Goal: Obtain resource: Download file/media

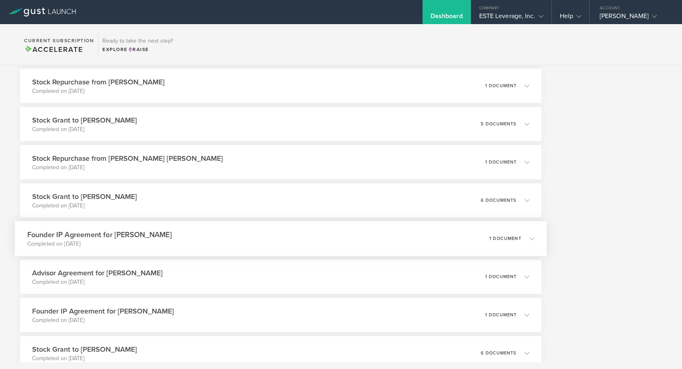
scroll to position [600, 0]
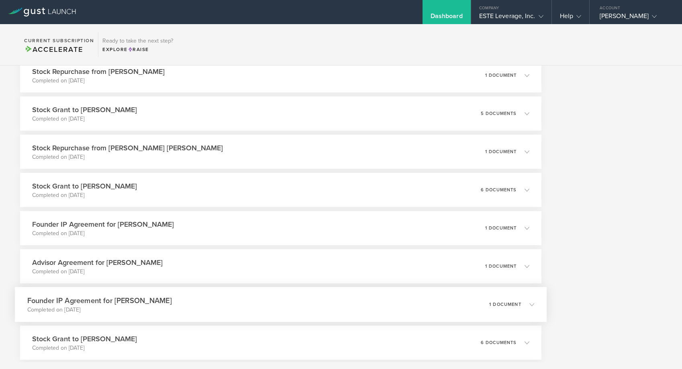
click at [169, 299] on div "Founder IP Agreement for [PERSON_NAME] Completed on [DATE] 1 document" at bounding box center [281, 304] width 532 height 35
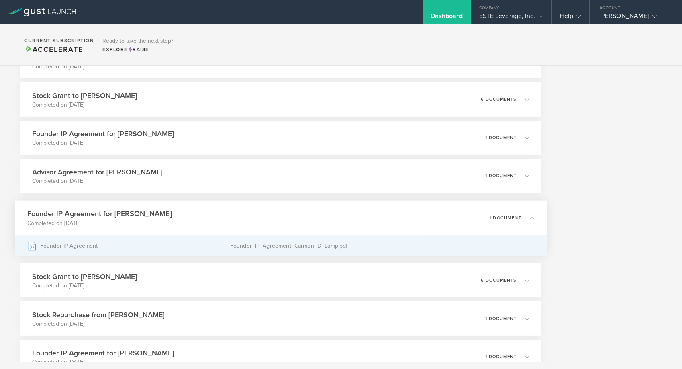
scroll to position [691, 0]
click at [256, 245] on div "Founder_IP_Agreement_Carmen_D_Lamp.pdf" at bounding box center [382, 245] width 304 height 20
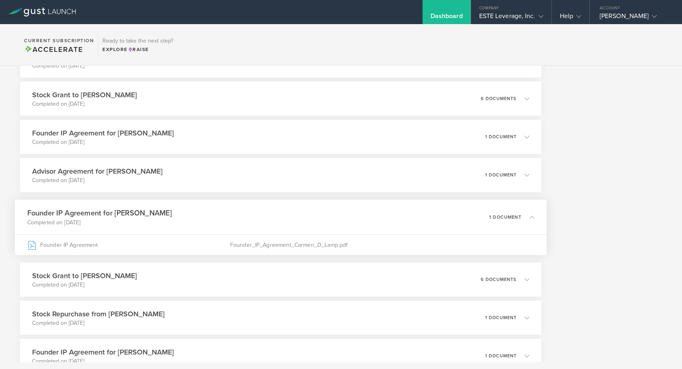
scroll to position [709, 0]
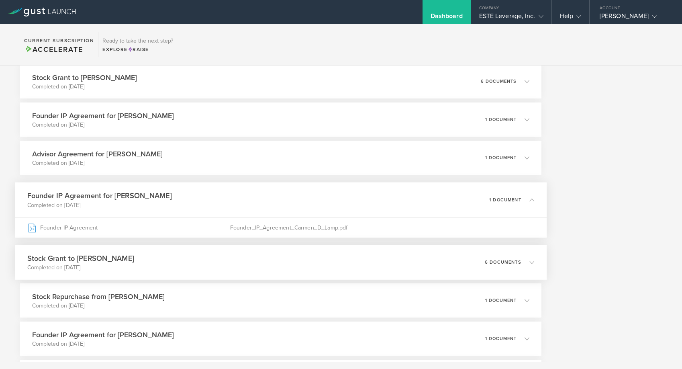
click at [234, 249] on div "Stock Grant to [PERSON_NAME] Completed on [DATE] 6 documents" at bounding box center [281, 262] width 532 height 35
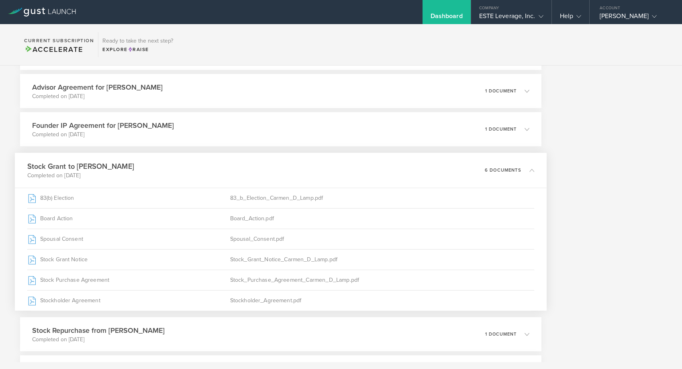
scroll to position [770, 0]
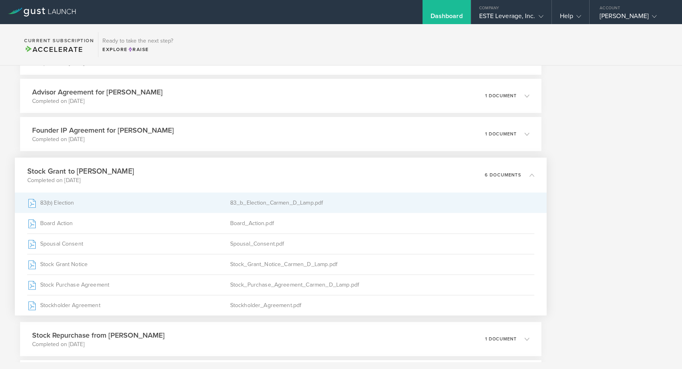
click at [107, 207] on div "83(b) Election" at bounding box center [128, 203] width 203 height 20
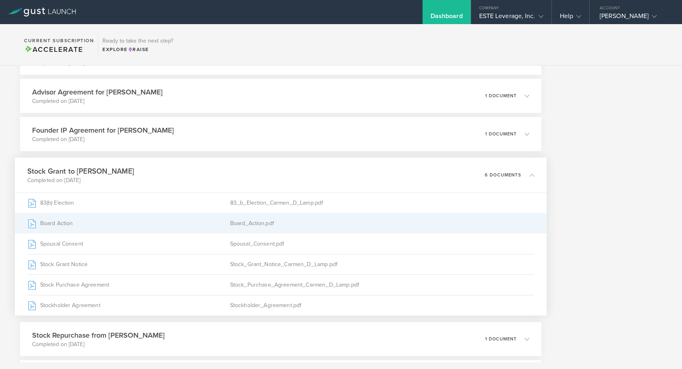
click at [171, 216] on div "Board Action" at bounding box center [128, 223] width 203 height 20
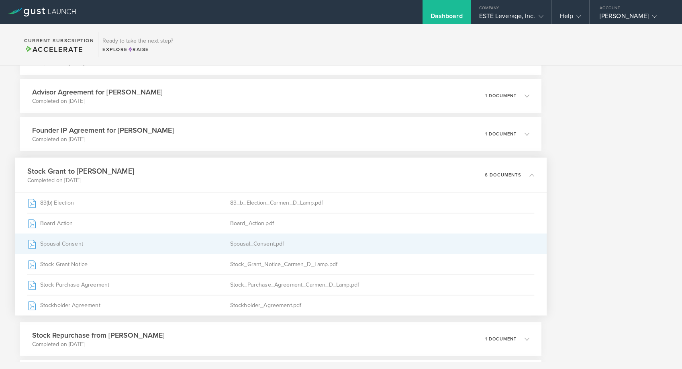
click at [205, 243] on div "Spousal Consent" at bounding box center [128, 244] width 203 height 20
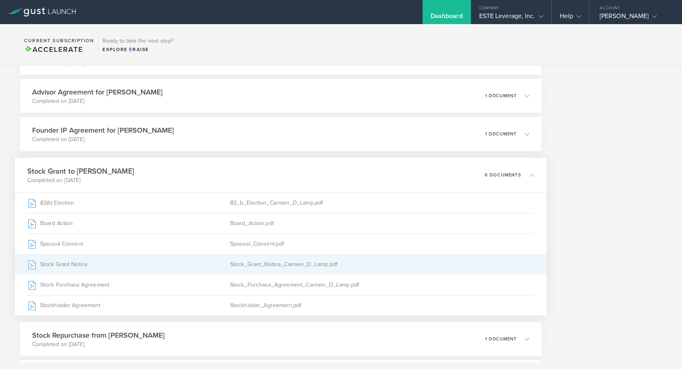
click at [201, 261] on div "Stock Grant Notice" at bounding box center [128, 264] width 203 height 20
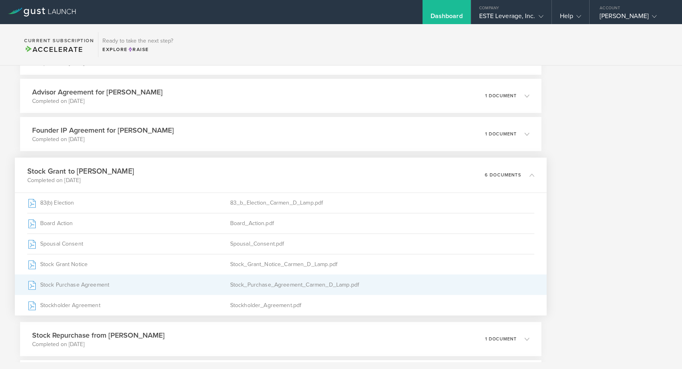
click at [286, 286] on div "Stock_Purchase_Agreement_Carmen_D_Lamp.pdf" at bounding box center [382, 285] width 304 height 20
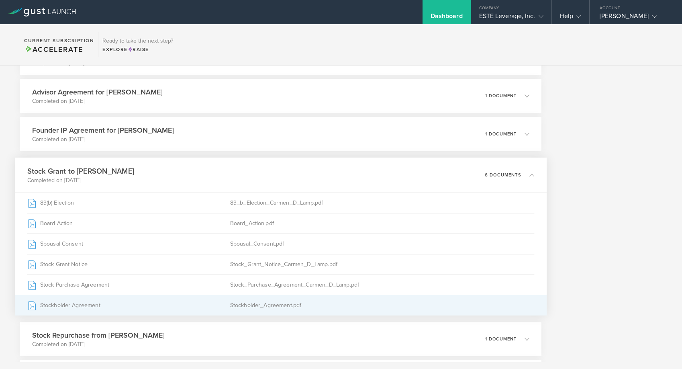
click at [273, 310] on div "Stockholder_Agreement.pdf" at bounding box center [382, 305] width 304 height 20
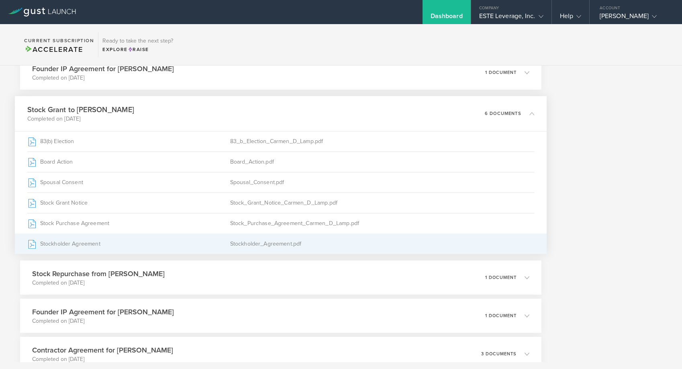
scroll to position [834, 0]
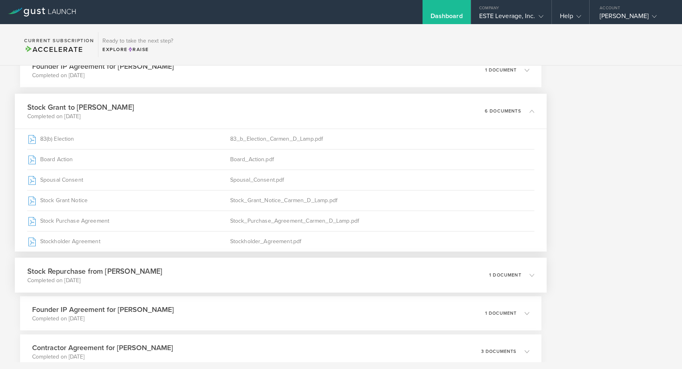
click at [220, 286] on div "Stock Repurchase from [PERSON_NAME] Completed on [DATE] 1 document" at bounding box center [281, 274] width 532 height 35
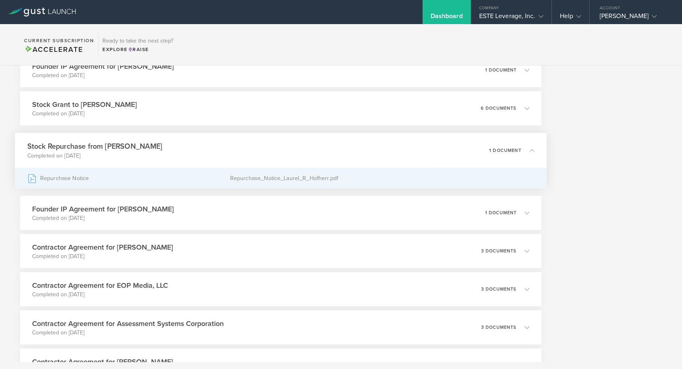
click at [282, 176] on div "Repurchase_Notice_Laurel_R_Hofherr.pdf" at bounding box center [382, 178] width 304 height 20
click at [241, 177] on div "Repurchase_Notice_Laurel_R_Hofherr.pdf" at bounding box center [382, 178] width 304 height 20
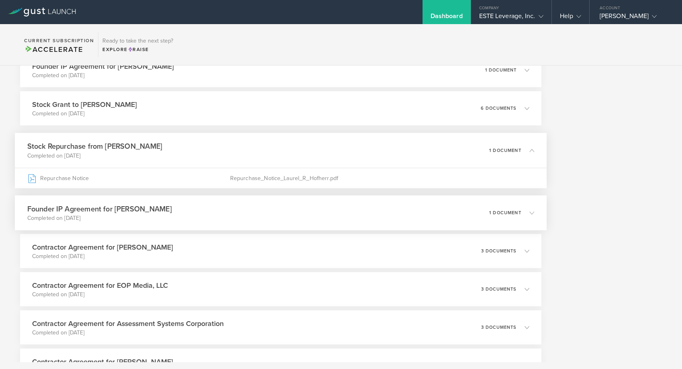
click at [237, 207] on div "Founder IP Agreement for [PERSON_NAME] Completed on [DATE] 1 document" at bounding box center [281, 212] width 532 height 35
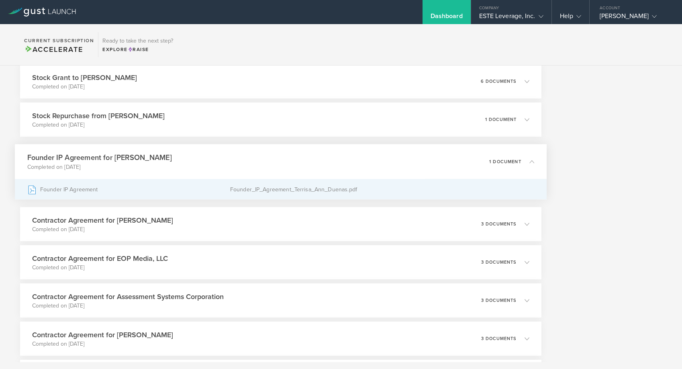
scroll to position [875, 0]
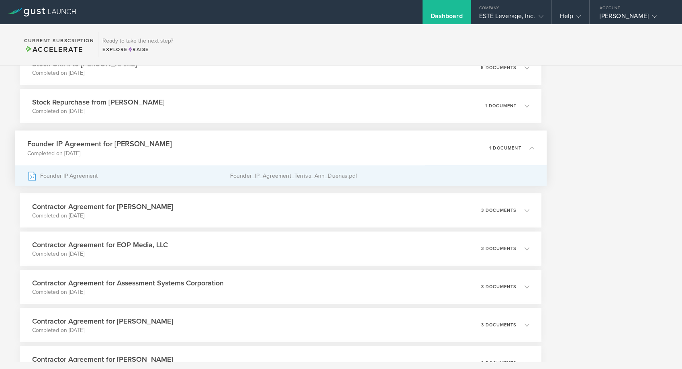
click at [226, 178] on div "Founder IP Agreement" at bounding box center [128, 175] width 203 height 20
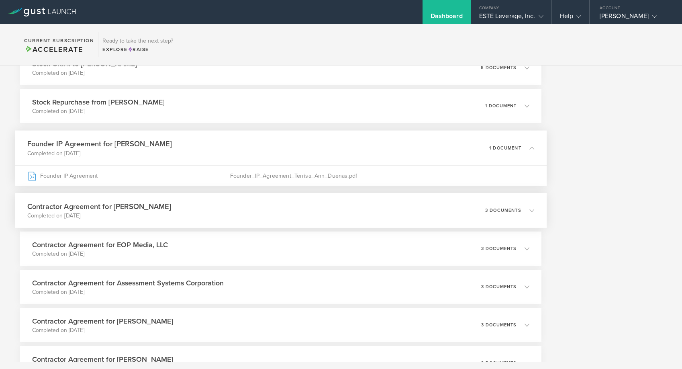
click at [178, 223] on div "Contractor Agreement for [PERSON_NAME] Completed on [DATE] 3 documents" at bounding box center [281, 210] width 532 height 35
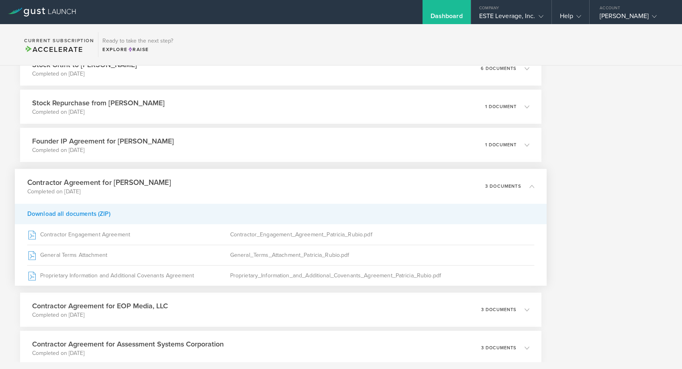
scroll to position [879, 0]
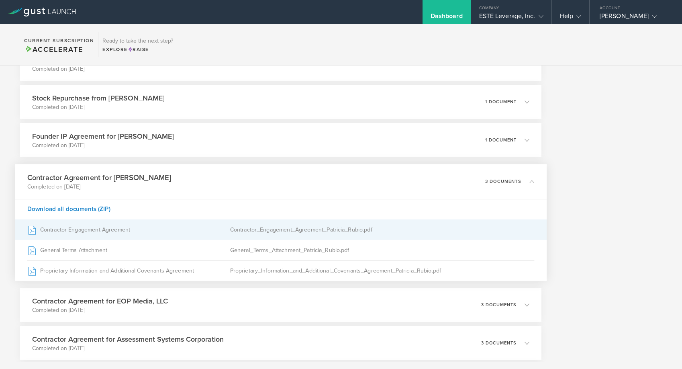
click at [270, 237] on div "Contractor_Engagement_Agreement_Patricia_Rubio.pdf" at bounding box center [382, 230] width 304 height 20
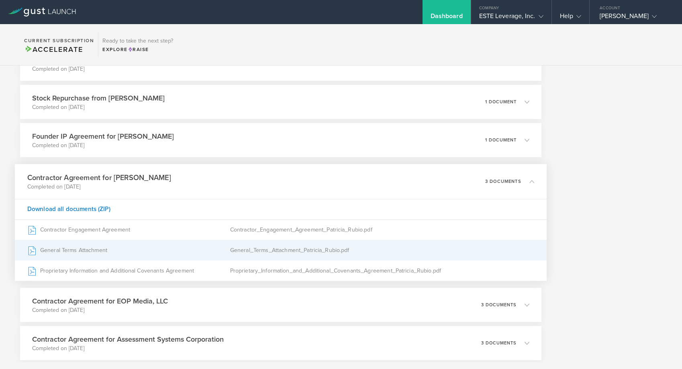
click at [306, 247] on div "General_Terms_Attachment_Patricia_Rubio.pdf" at bounding box center [382, 250] width 304 height 20
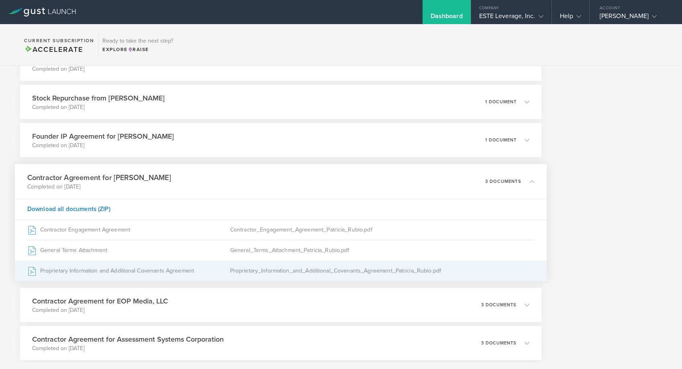
click at [274, 273] on div "Proprietary_Information_and_Additional_Covenants_Agreement_Patricia_Rubio.pdf" at bounding box center [382, 271] width 304 height 20
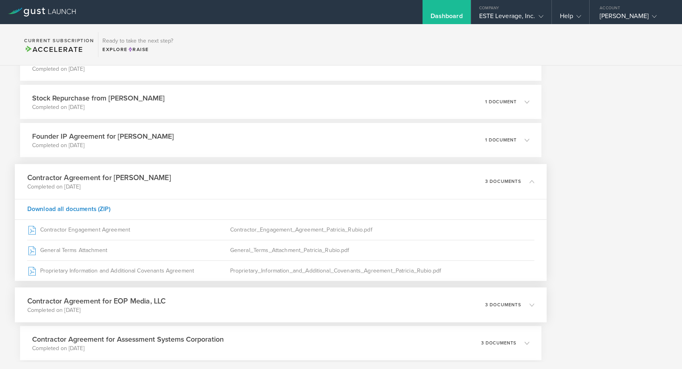
click at [197, 297] on div "Contractor Agreement for EOP Media, LLC Completed on [DATE] 3 documents" at bounding box center [281, 304] width 532 height 35
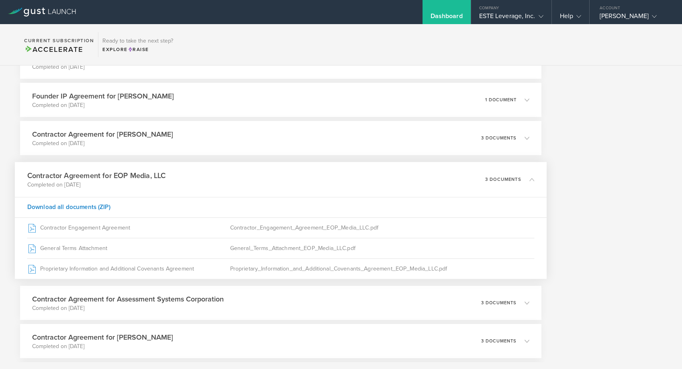
scroll to position [921, 0]
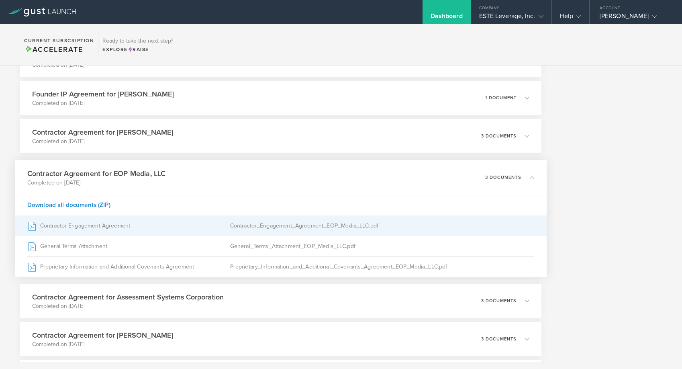
click at [140, 225] on div "Contractor Engagement Agreement" at bounding box center [128, 226] width 203 height 20
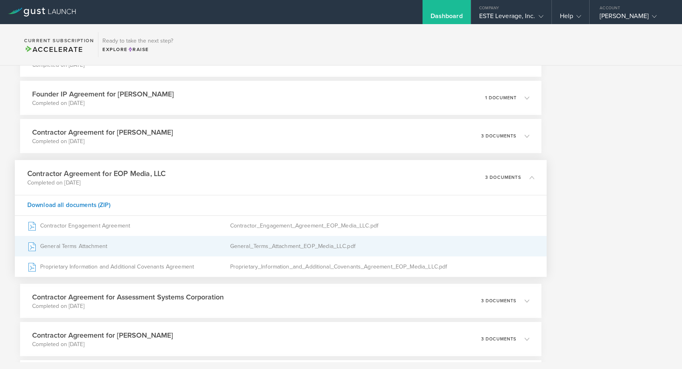
click at [285, 248] on div "General_Terms_Attachment_EOP_Media_LLC.pdf" at bounding box center [382, 246] width 304 height 20
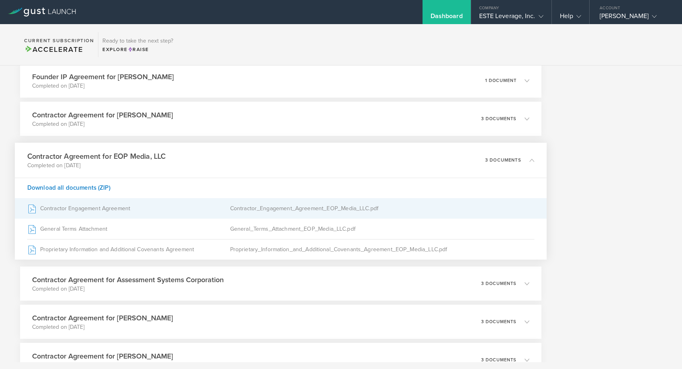
scroll to position [943, 0]
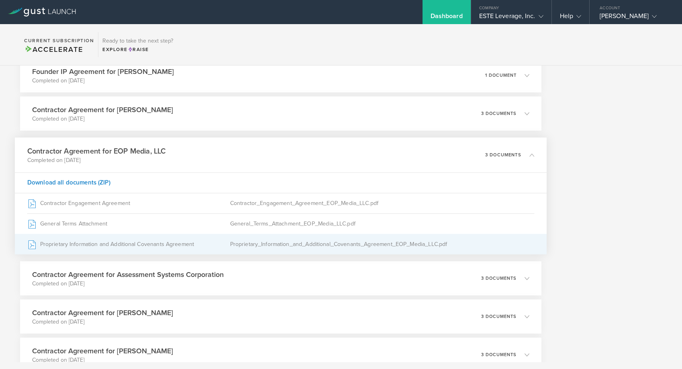
click at [278, 242] on div "Proprietary_Information_and_Additional_Covenants_Agreement_EOP_Media_LLC.pdf" at bounding box center [382, 244] width 304 height 20
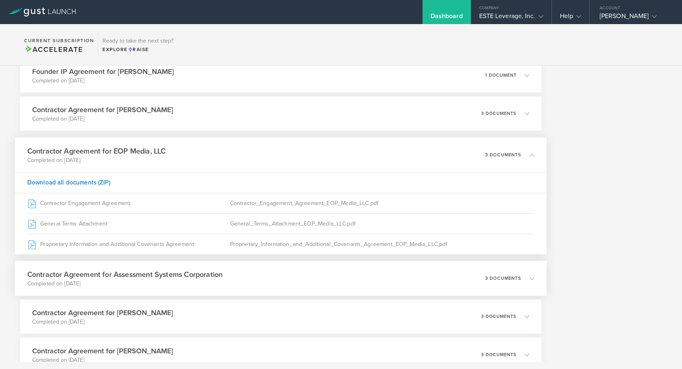
click at [243, 274] on div "Contractor Agreement for Assessment Systems Corporation Completed on [DATE] 3 d…" at bounding box center [281, 278] width 532 height 35
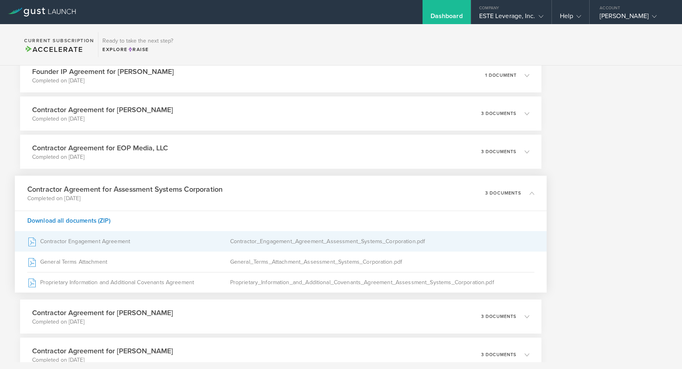
click at [164, 239] on div "Contractor Engagement Agreement" at bounding box center [128, 241] width 203 height 20
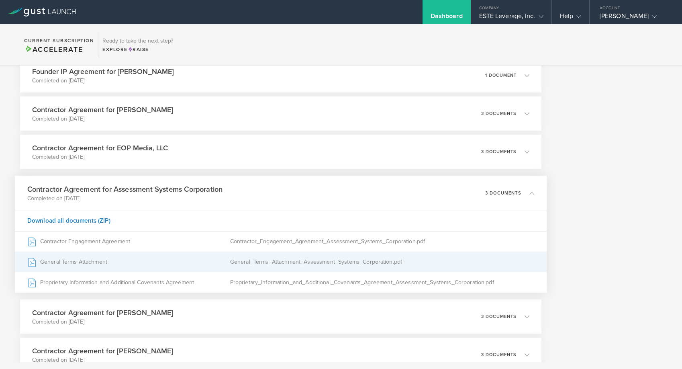
click at [192, 263] on div "General Terms Attachment" at bounding box center [128, 262] width 203 height 20
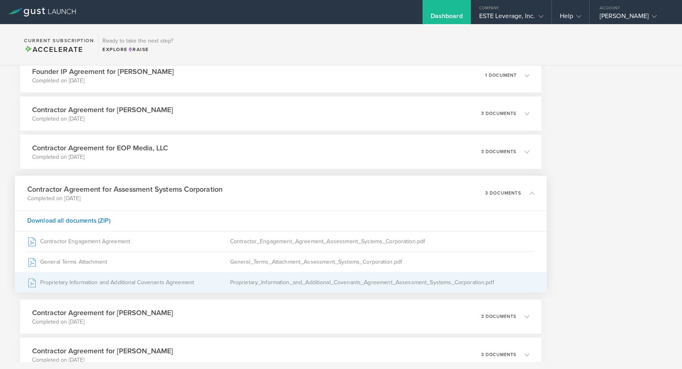
click at [276, 280] on div "Proprietary_Information_and_Additional_Covenants_Agreement_Assessment_Systems_C…" at bounding box center [382, 282] width 304 height 20
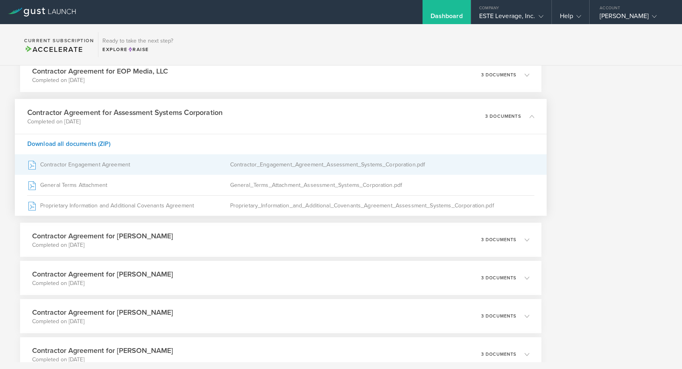
scroll to position [1045, 0]
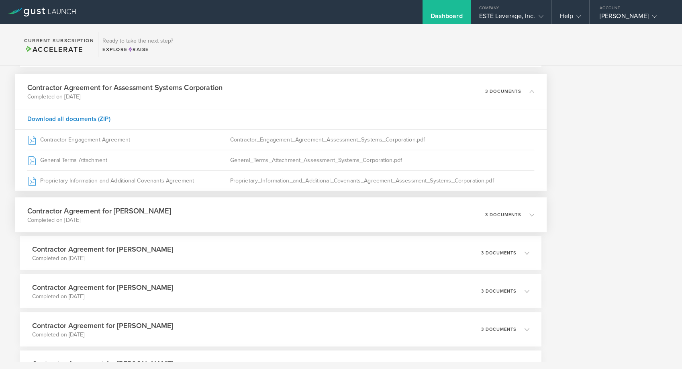
click at [242, 223] on div "Contractor Agreement for [PERSON_NAME] Completed on [DATE] 3 documents" at bounding box center [281, 214] width 532 height 35
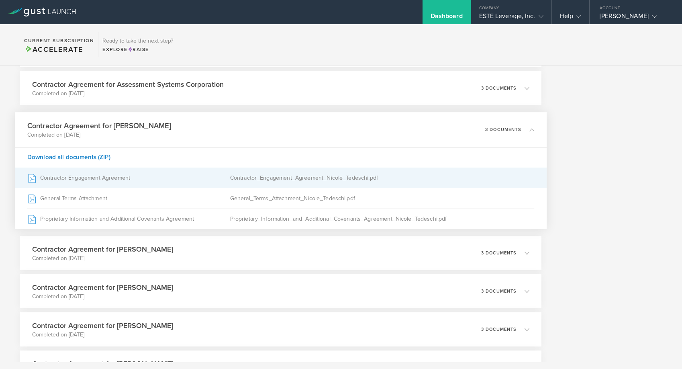
click at [196, 187] on div "Contractor Engagement Agreement" at bounding box center [128, 178] width 203 height 20
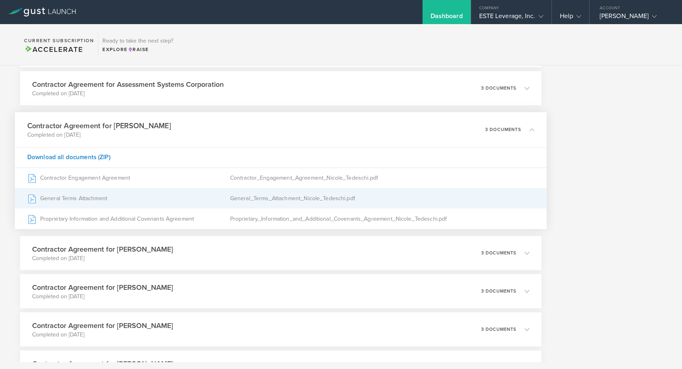
click at [254, 199] on div "General_Terms_Attachment_Nicole_Tedeschi.pdf" at bounding box center [382, 198] width 304 height 20
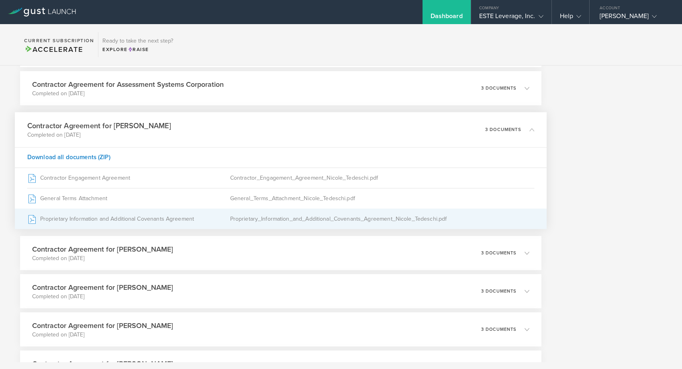
click at [276, 223] on div "Proprietary_Information_and_Additional_Covenants_Agreement_Nicole_Tedeschi.pdf" at bounding box center [382, 219] width 304 height 20
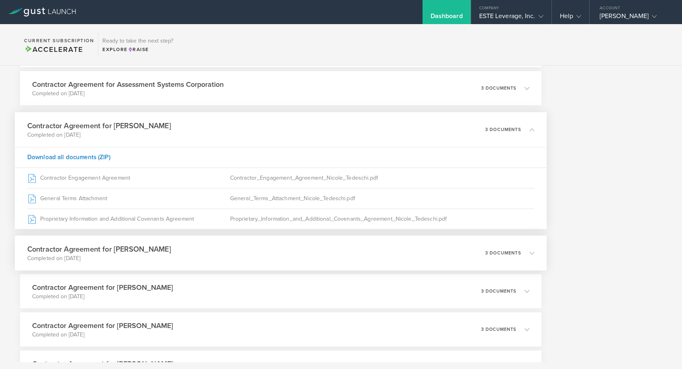
click at [255, 253] on div "Contractor Agreement for [PERSON_NAME] Completed on [DATE] 3 documents" at bounding box center [281, 252] width 532 height 35
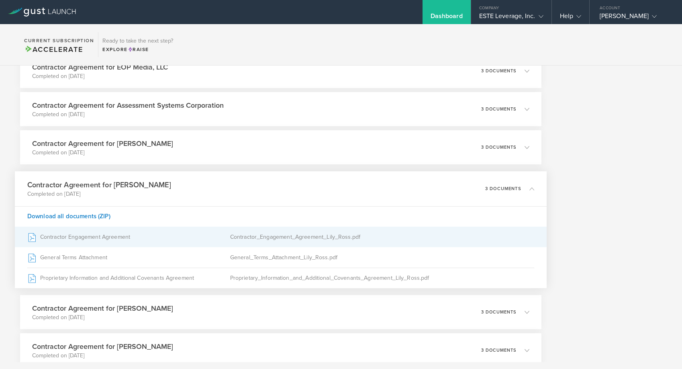
scroll to position [1025, 0]
click at [261, 241] on div "Contractor_Engagement_Agreement_Lily_Ross.pdf" at bounding box center [382, 236] width 304 height 20
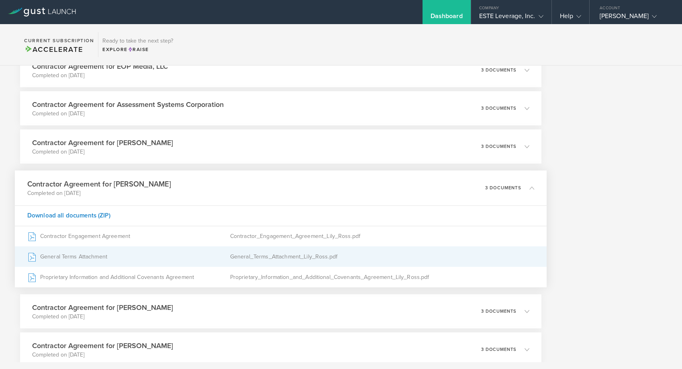
click at [213, 254] on div "General Terms Attachment" at bounding box center [128, 257] width 203 height 20
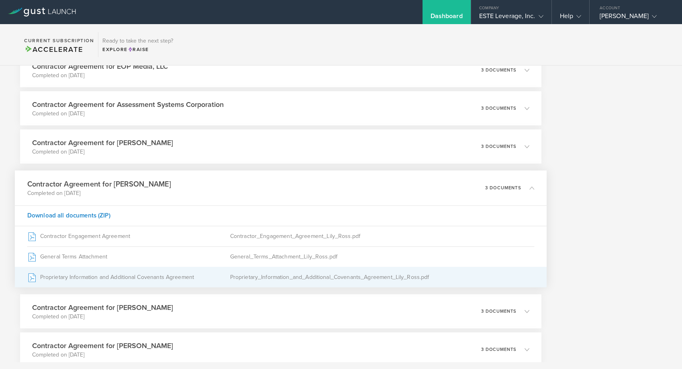
click at [328, 275] on div "Proprietary_Information_and_Additional_Covenants_Agreement_Lily_Ross.pdf" at bounding box center [382, 277] width 304 height 20
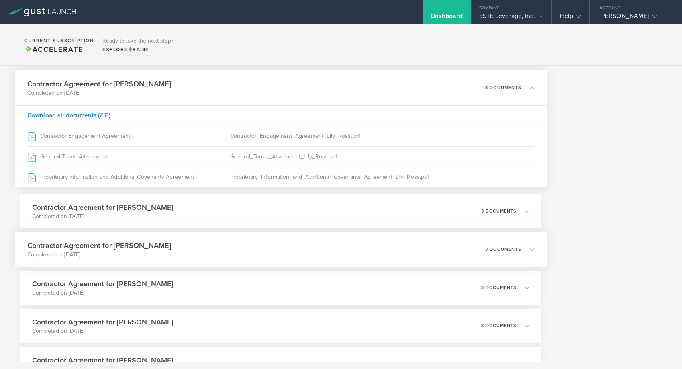
scroll to position [1129, 0]
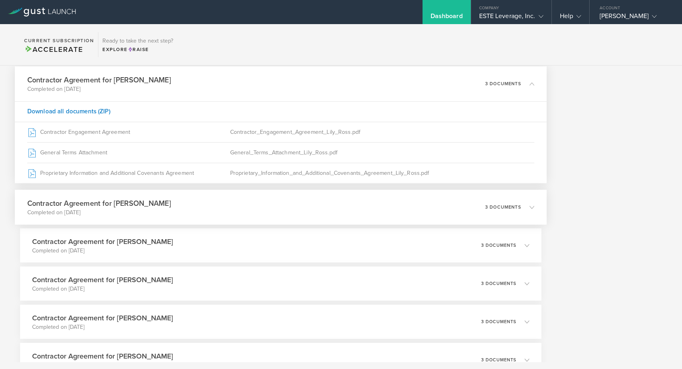
click at [259, 212] on div "Contractor Agreement for [PERSON_NAME] Completed on [DATE] 3 documents" at bounding box center [281, 207] width 532 height 35
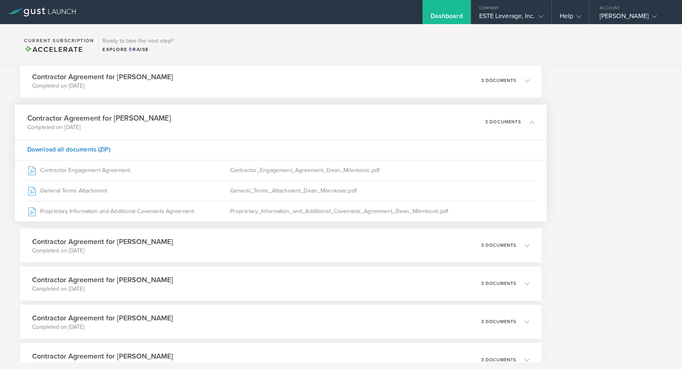
drag, startPoint x: 165, startPoint y: 117, endPoint x: 133, endPoint y: 119, distance: 32.6
click at [133, 119] on h3 "Contractor Agreement for [PERSON_NAME]" at bounding box center [99, 117] width 144 height 11
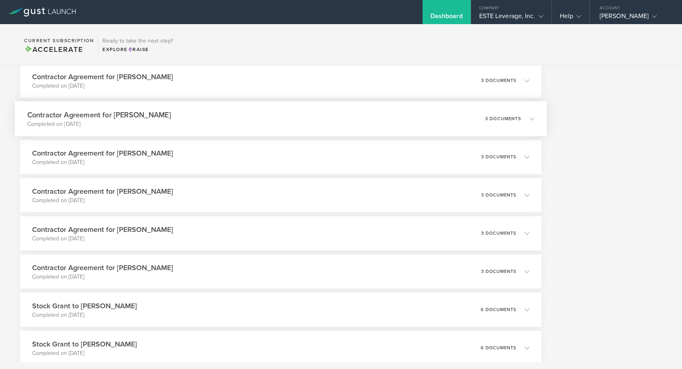
copy h3 "[PERSON_NAME]"
drag, startPoint x: 170, startPoint y: 115, endPoint x: 135, endPoint y: 115, distance: 34.9
click at [135, 115] on div "Contractor Agreement for [PERSON_NAME] Completed on [DATE] 3 documents" at bounding box center [281, 118] width 532 height 35
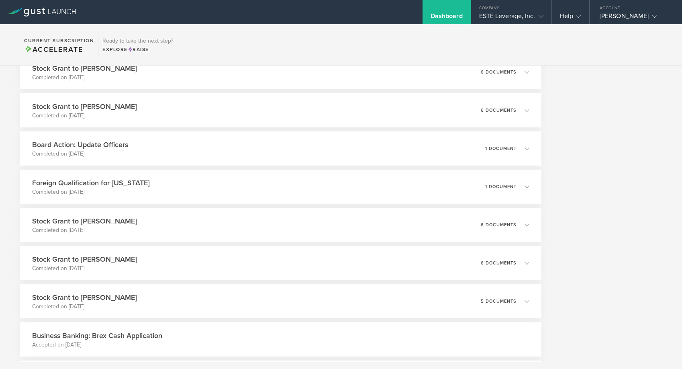
scroll to position [2357, 0]
